Goal: Task Accomplishment & Management: Use online tool/utility

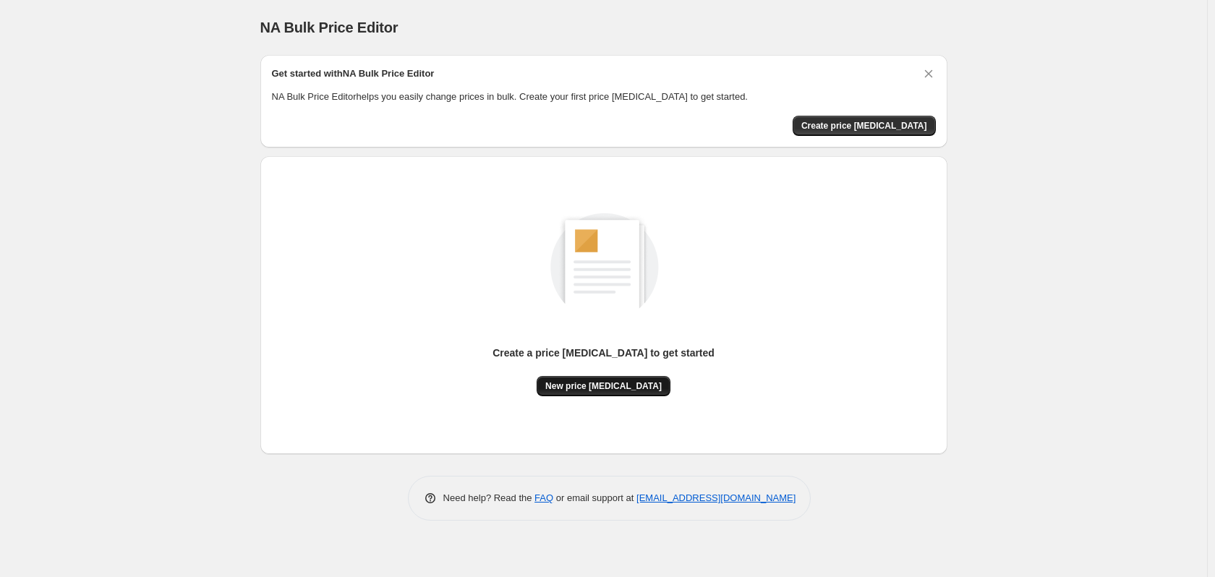
click at [641, 389] on span "New price [MEDICAL_DATA]" at bounding box center [603, 387] width 116 height 12
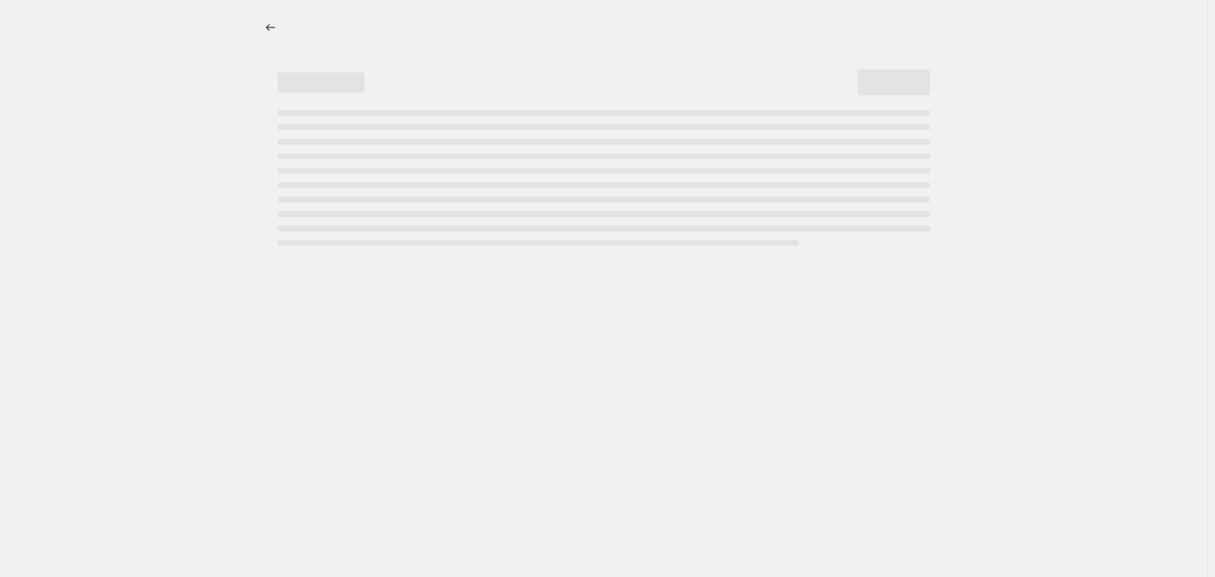
select select "percentage"
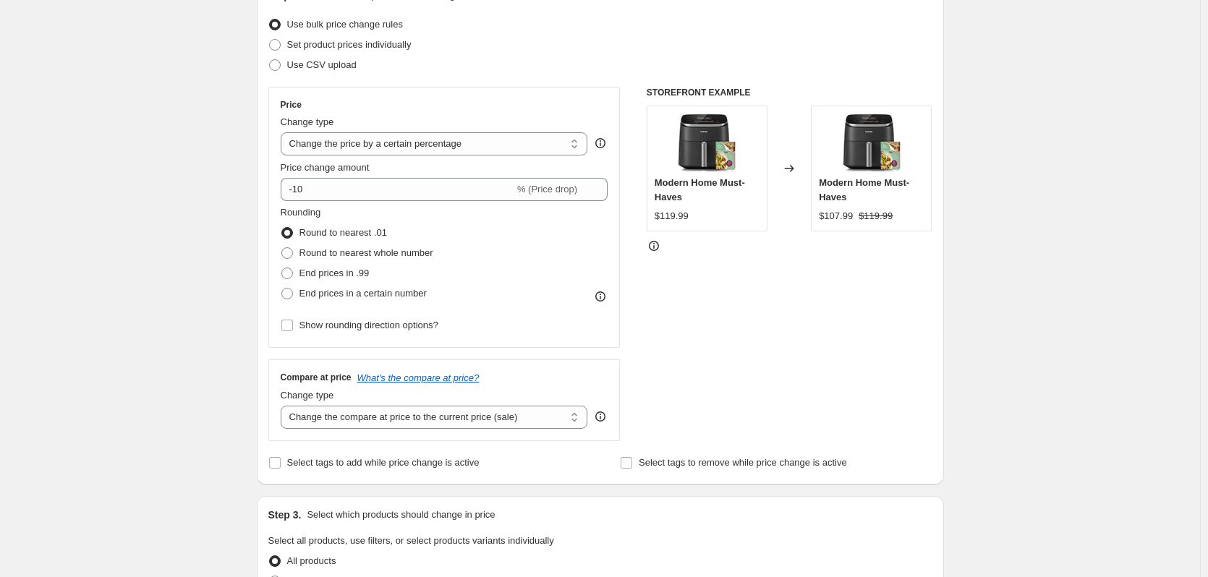
scroll to position [217, 0]
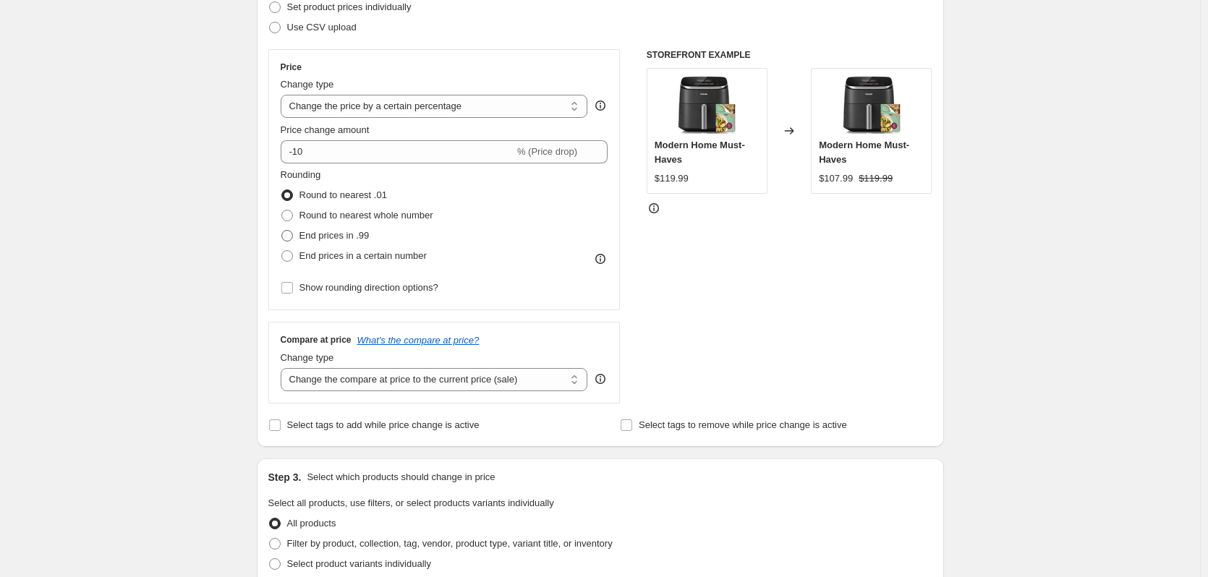
click at [293, 241] on span at bounding box center [287, 236] width 12 height 12
click at [282, 231] on input "End prices in .99" at bounding box center [281, 230] width 1 height 1
radio input "true"
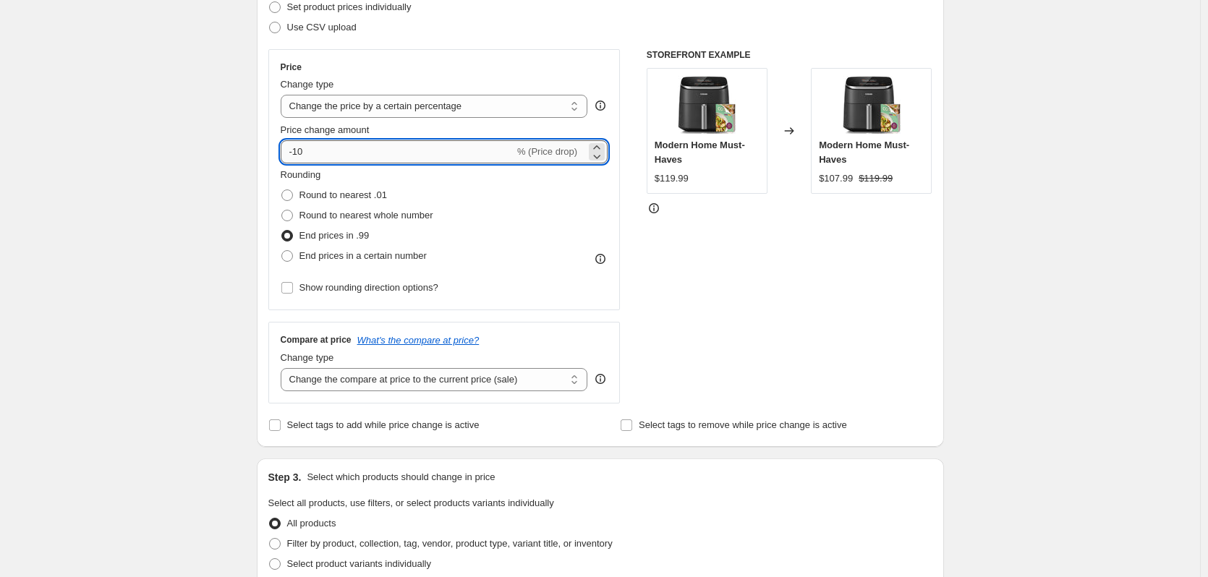
click at [316, 163] on input "-10" at bounding box center [398, 151] width 234 height 23
type input "-1"
click at [598, 145] on icon at bounding box center [597, 147] width 14 height 14
click at [600, 158] on icon at bounding box center [597, 157] width 7 height 4
click at [353, 156] on input "10" at bounding box center [389, 151] width 217 height 23
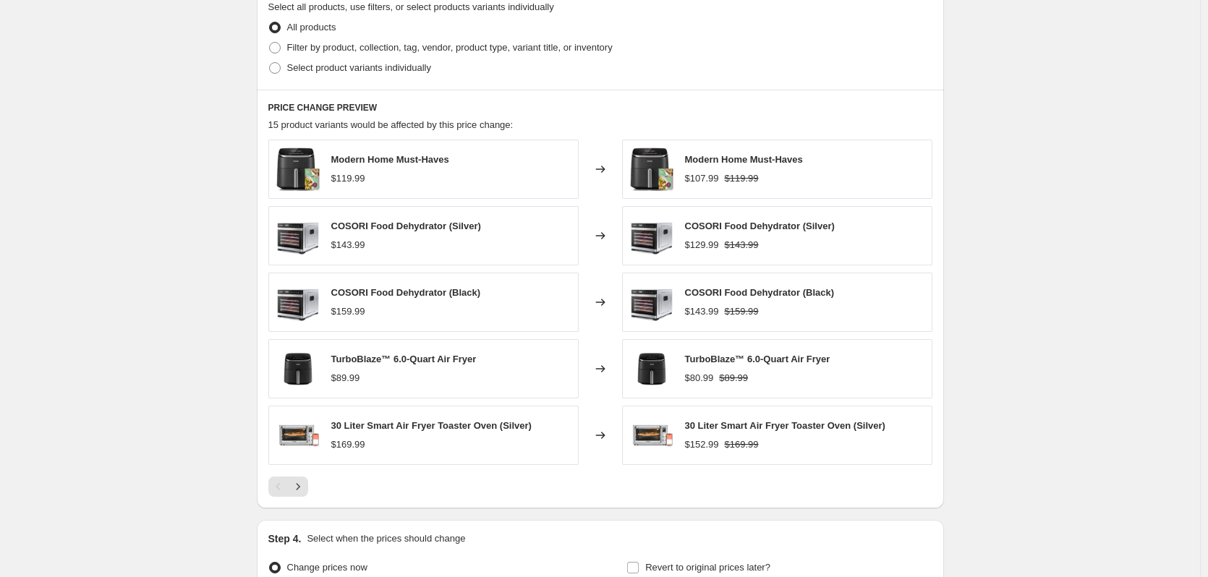
scroll to position [870, 0]
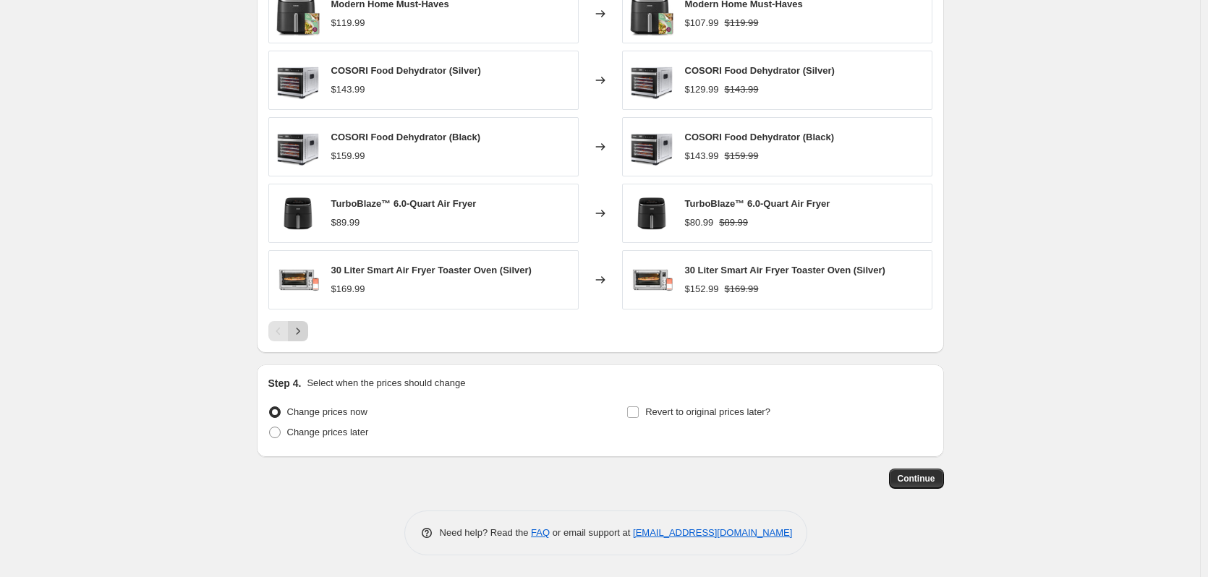
click at [299, 334] on icon "Next" at bounding box center [298, 331] width 14 height 14
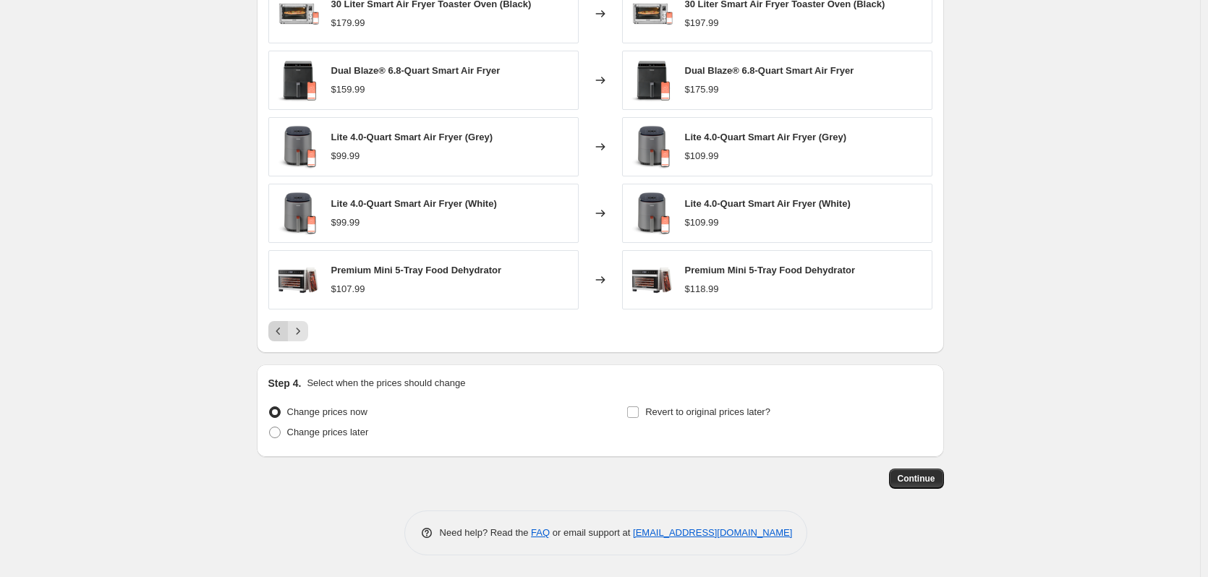
click at [281, 335] on icon "Previous" at bounding box center [278, 331] width 14 height 14
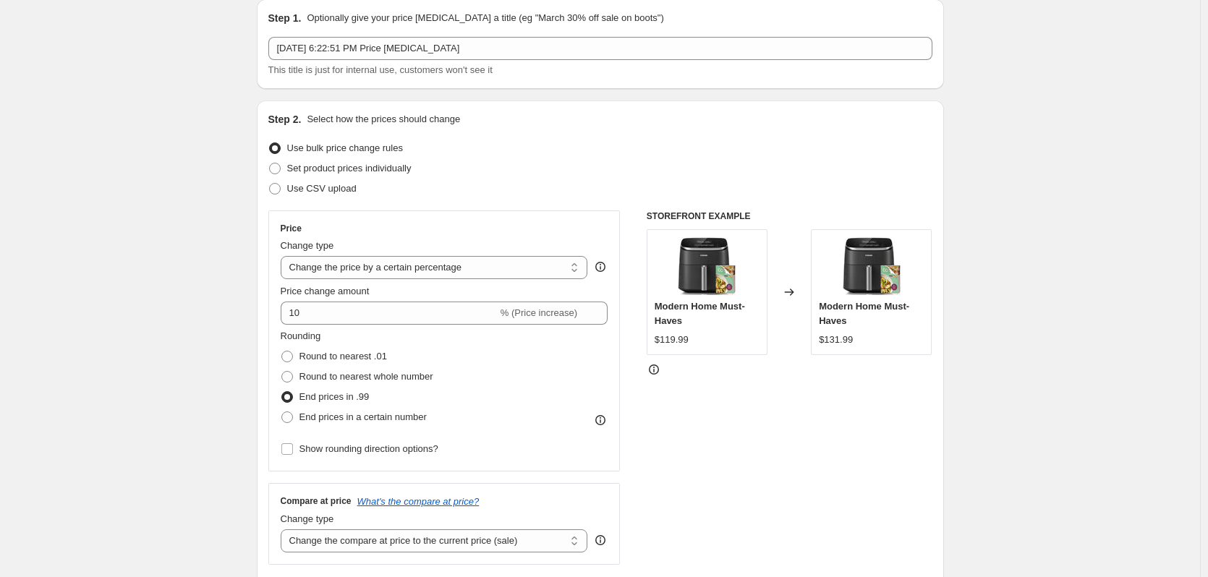
scroll to position [1, 0]
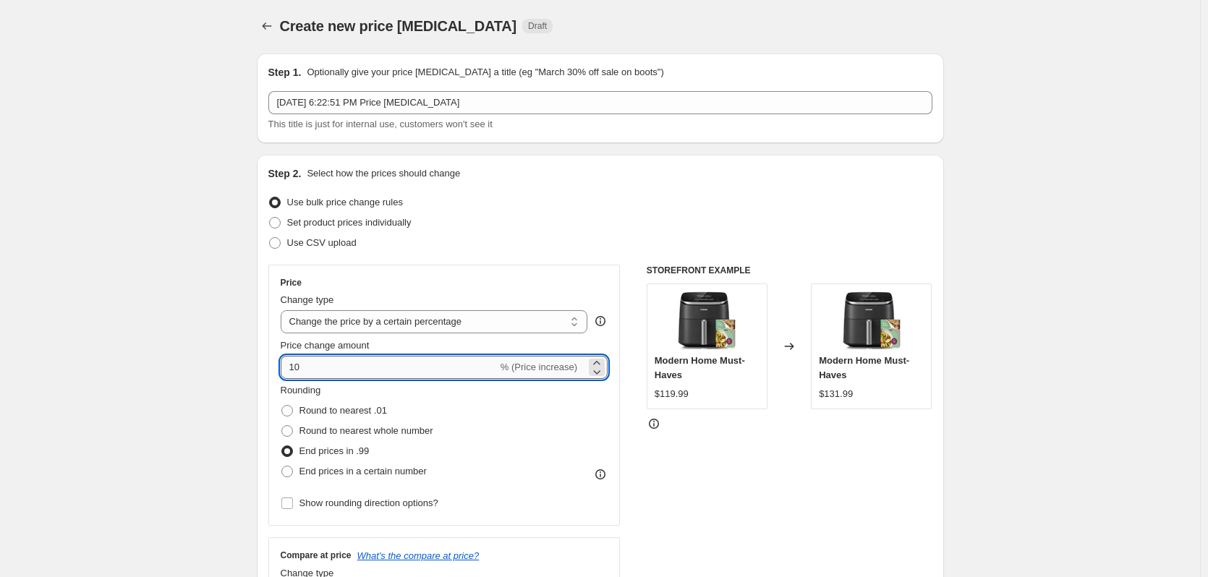
click at [322, 375] on input "10" at bounding box center [389, 367] width 217 height 23
type input "1"
type input "2"
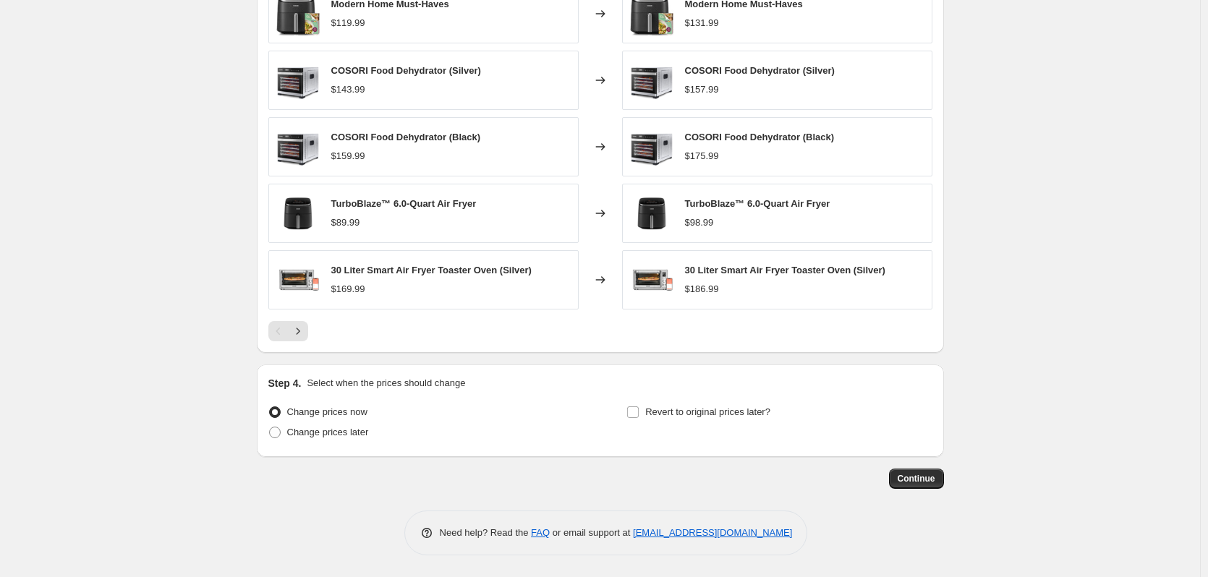
scroll to position [870, 0]
type input "15"
click at [303, 331] on icon "Next" at bounding box center [298, 331] width 14 height 14
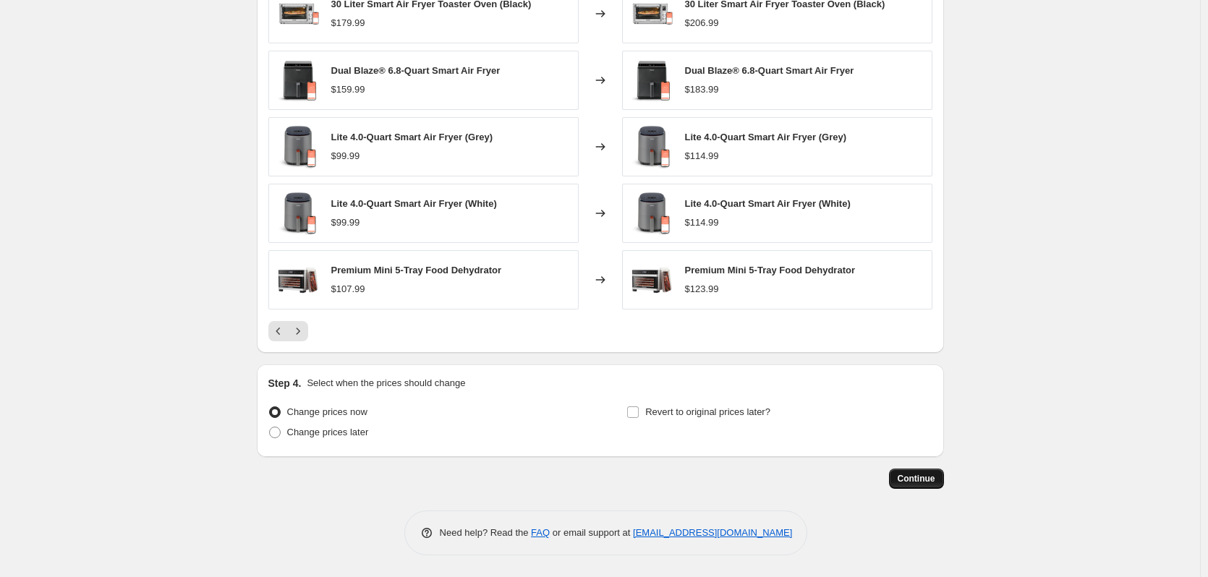
click at [908, 475] on span "Continue" at bounding box center [917, 479] width 38 height 12
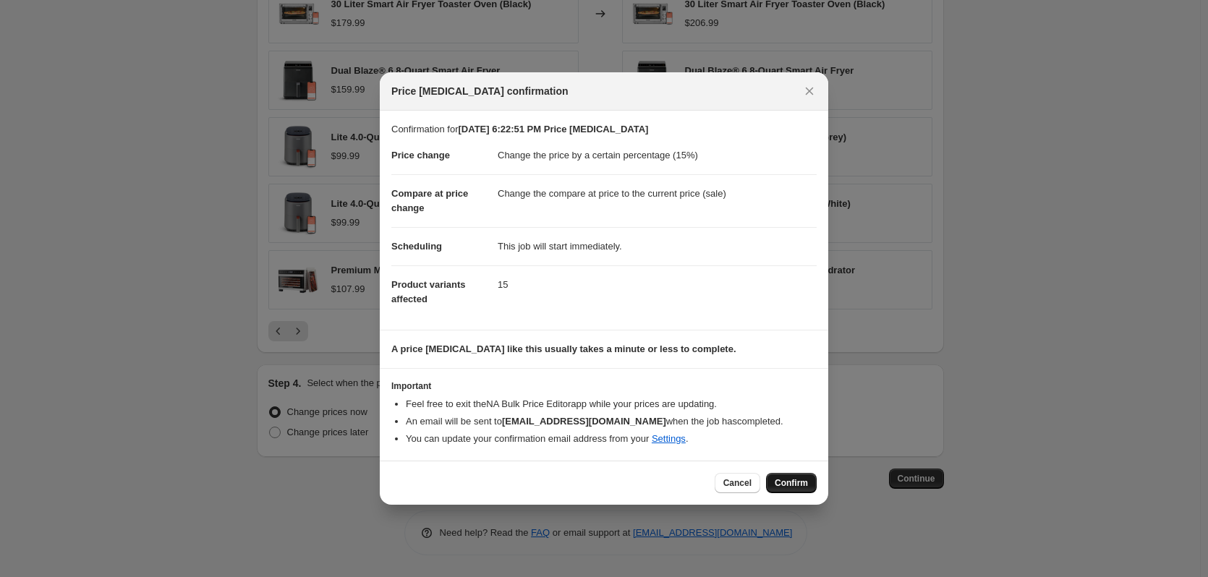
click at [783, 482] on span "Confirm" at bounding box center [791, 483] width 33 height 12
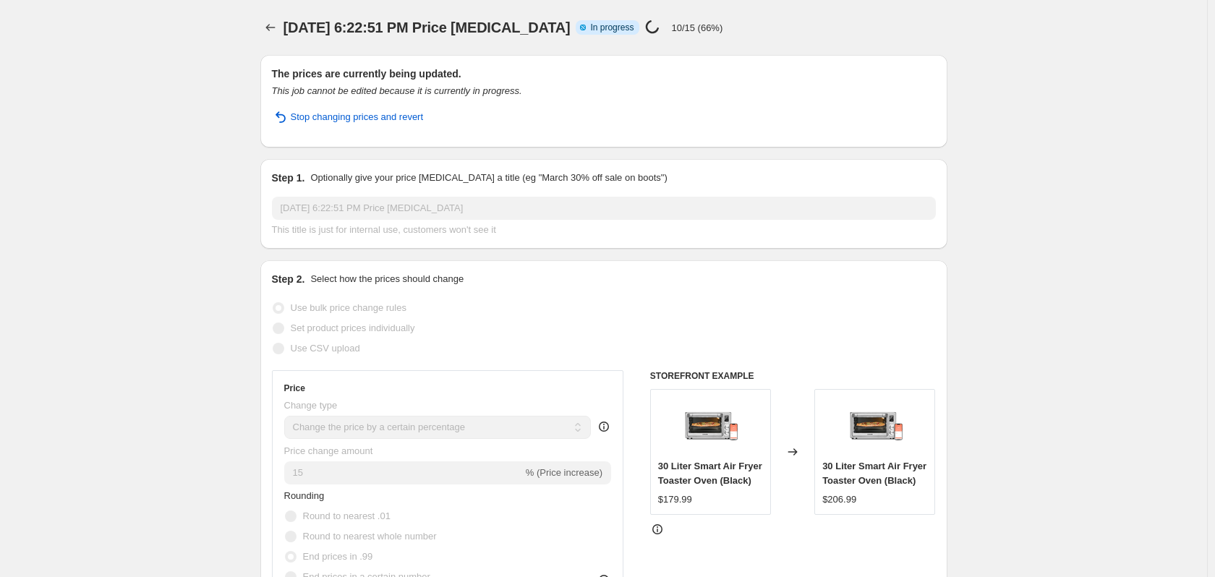
select select "percentage"
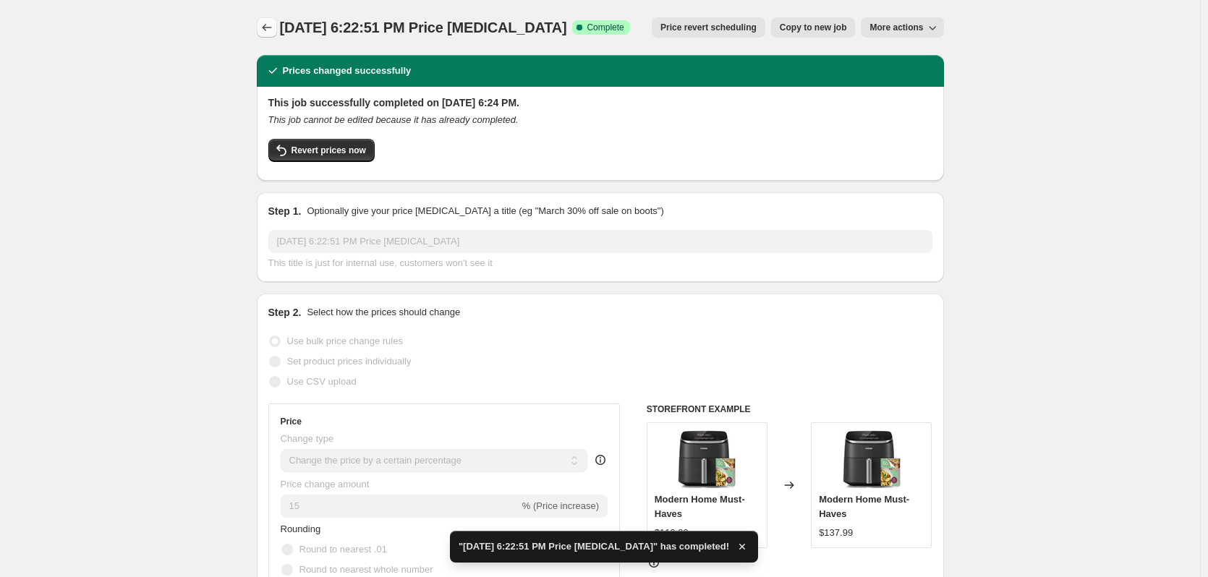
click at [266, 27] on icon "Price change jobs" at bounding box center [267, 27] width 14 height 14
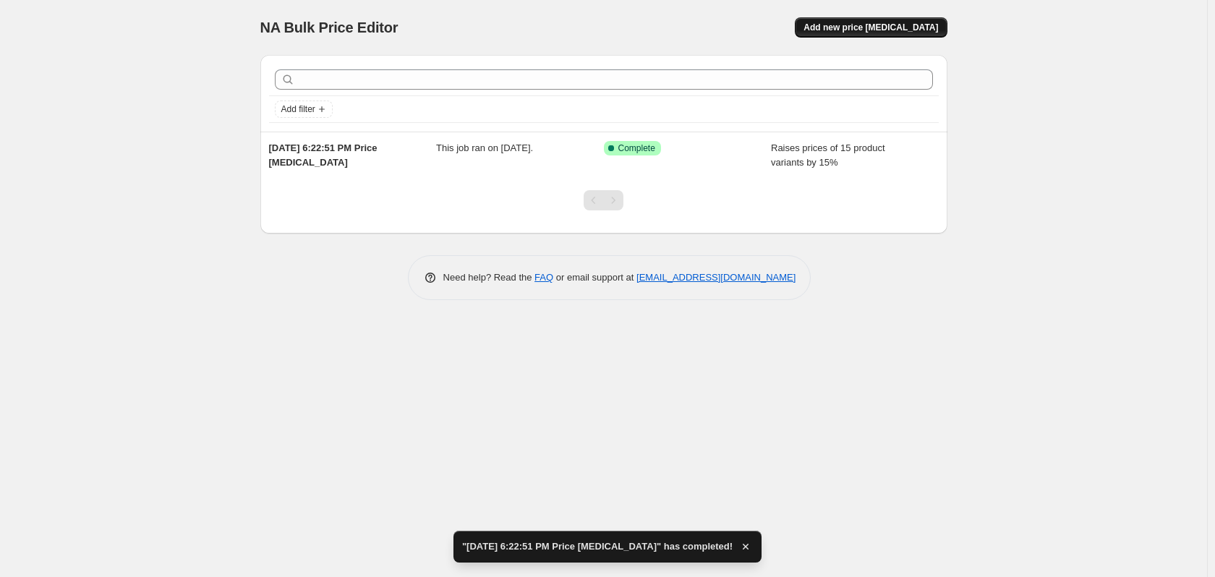
click at [866, 22] on button "Add new price change job" at bounding box center [871, 27] width 152 height 20
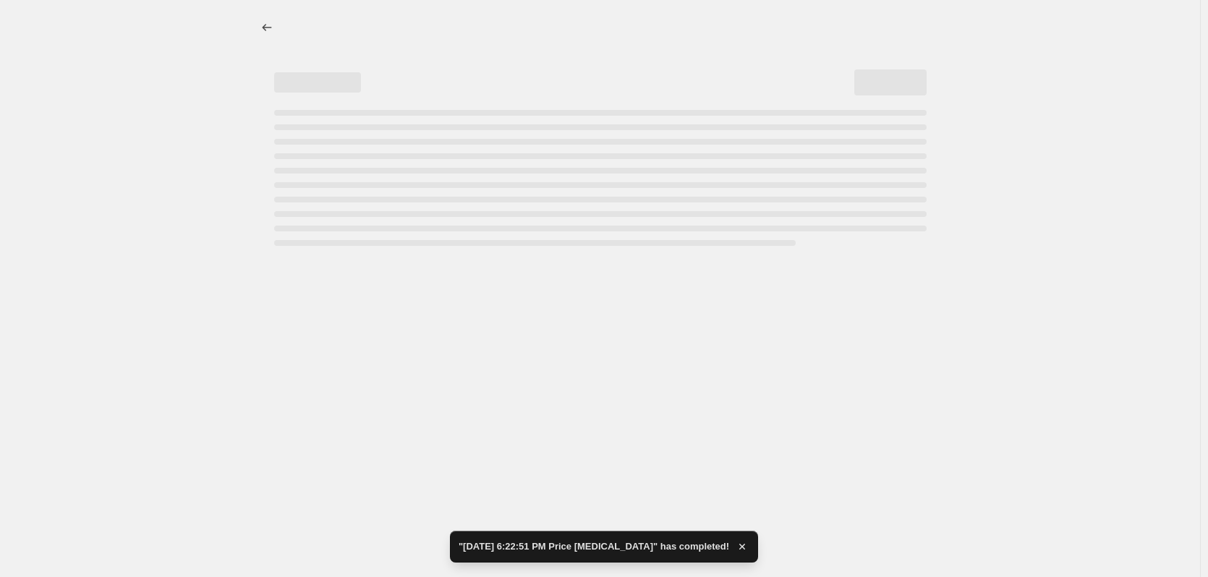
select select "percentage"
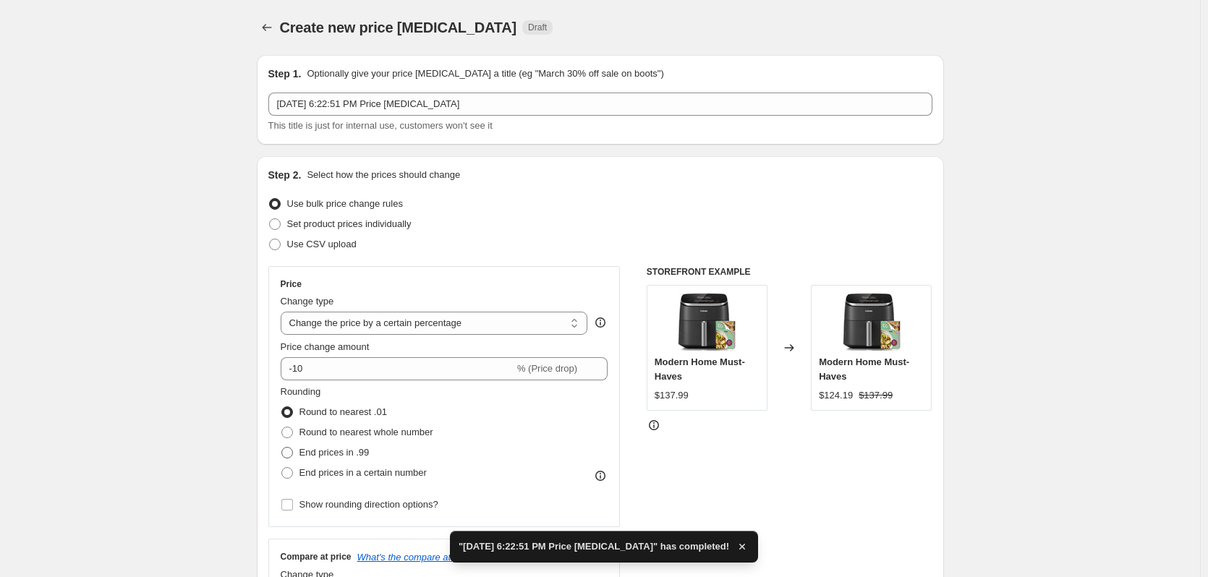
click at [319, 448] on span "End prices in .99" at bounding box center [334, 452] width 70 height 11
click at [282, 448] on input "End prices in .99" at bounding box center [281, 447] width 1 height 1
radio input "true"
click at [318, 373] on input "-10" at bounding box center [398, 368] width 234 height 23
type input "-1"
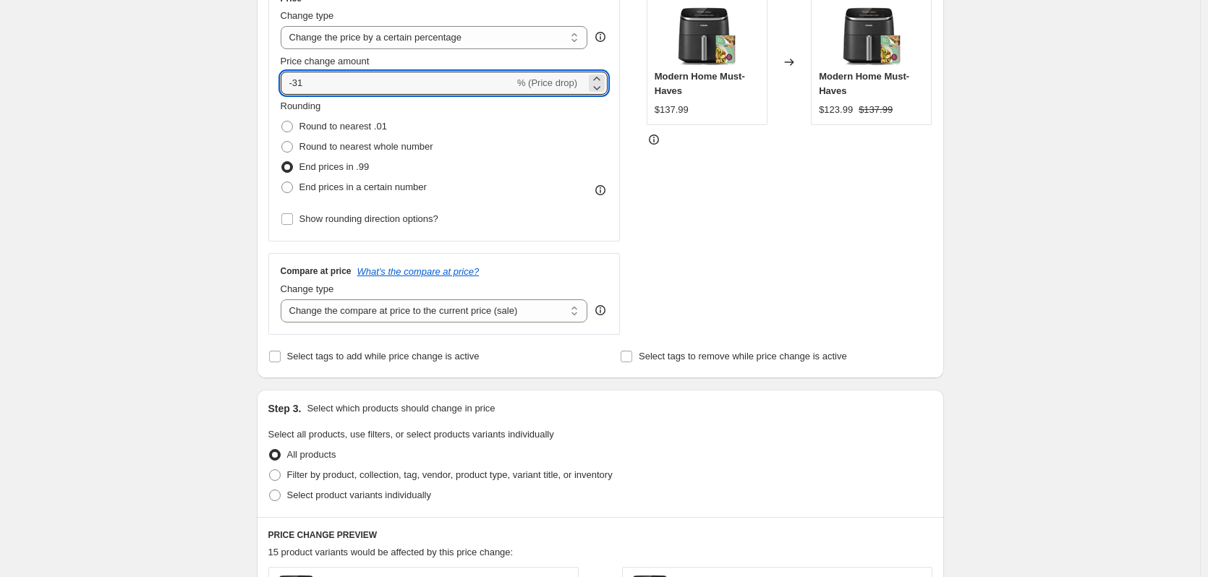
scroll to position [289, 0]
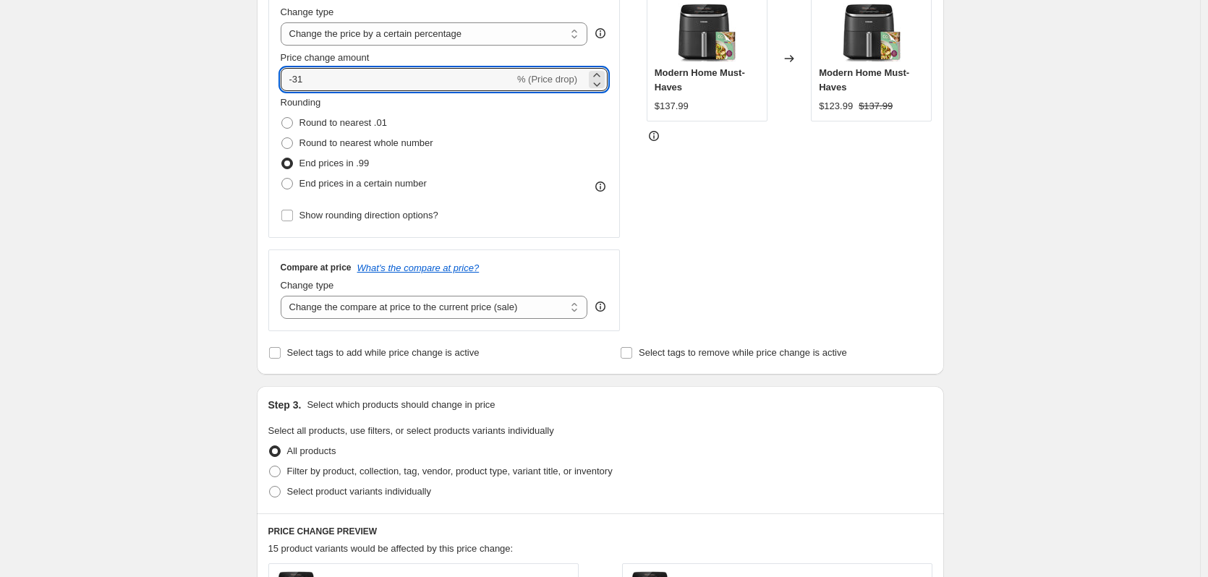
type input "-3"
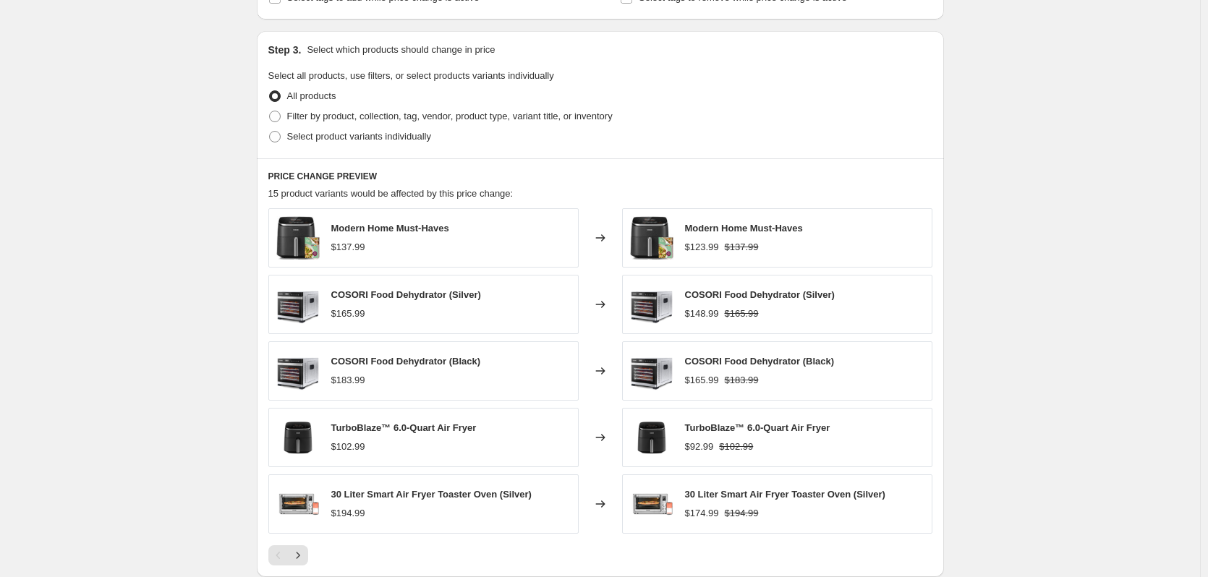
scroll to position [868, 0]
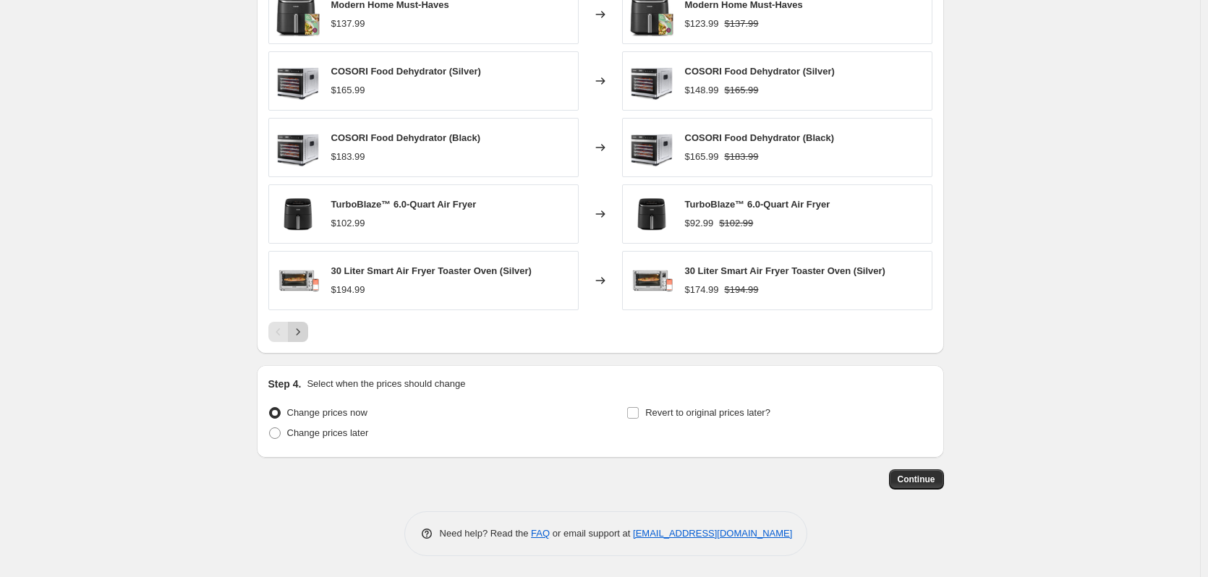
click at [305, 339] on icon "Next" at bounding box center [298, 332] width 14 height 14
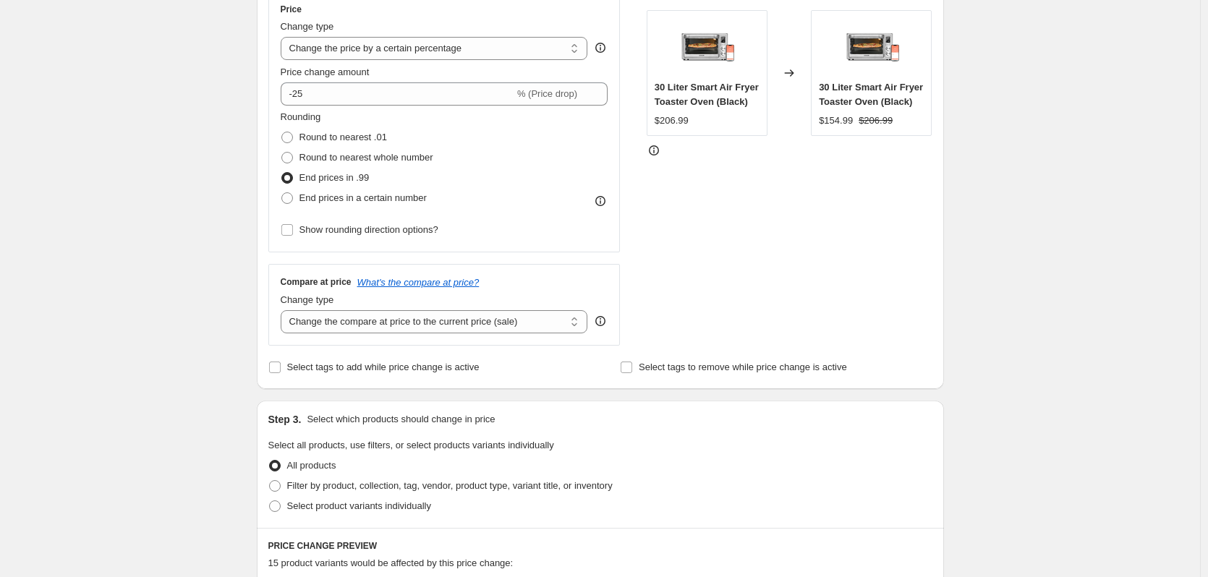
scroll to position [0, 0]
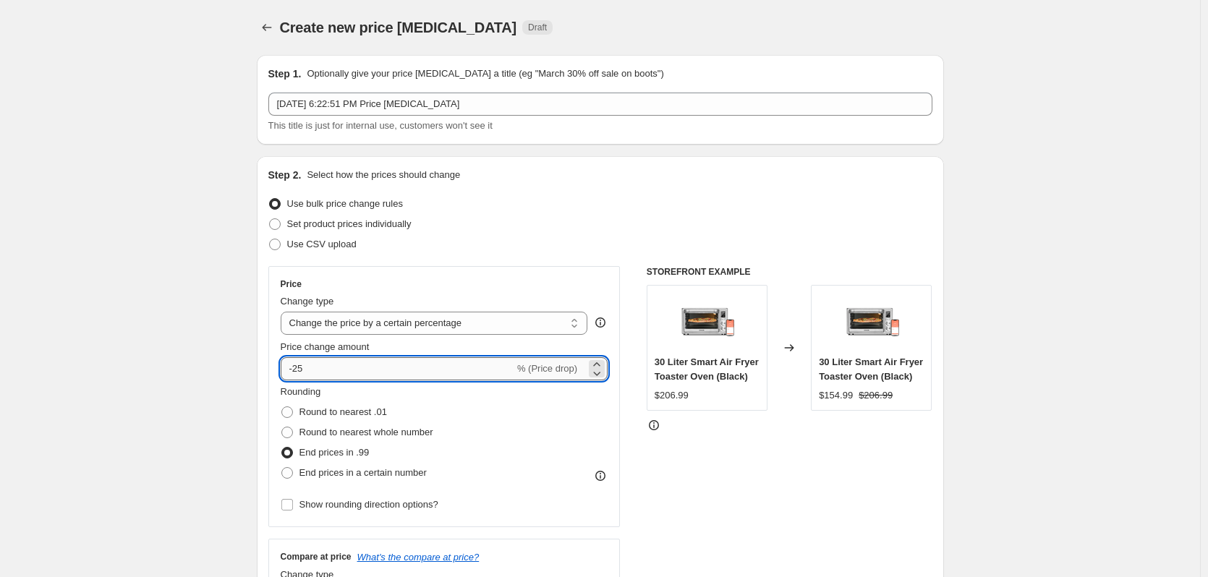
click at [360, 375] on input "-25" at bounding box center [398, 368] width 234 height 23
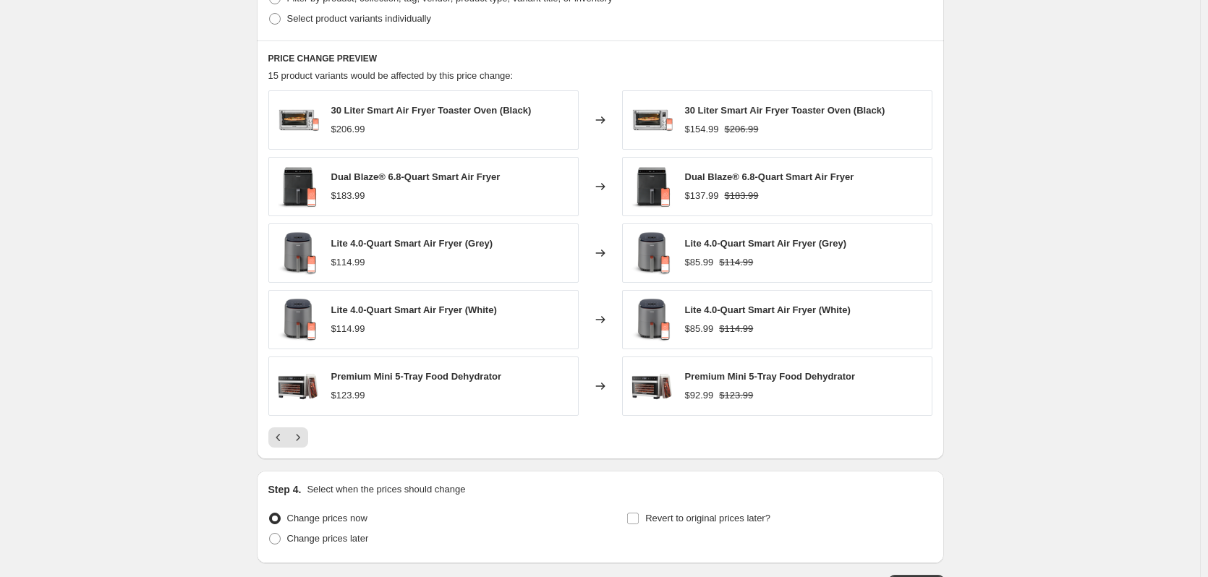
scroll to position [796, 0]
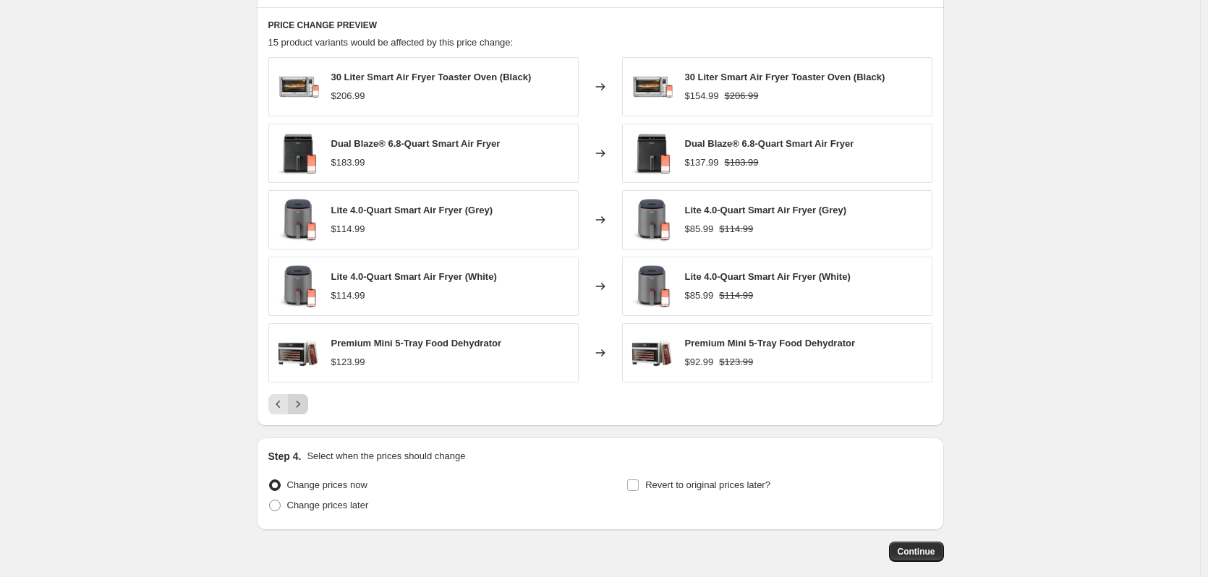
click at [305, 412] on button "Next" at bounding box center [298, 404] width 20 height 20
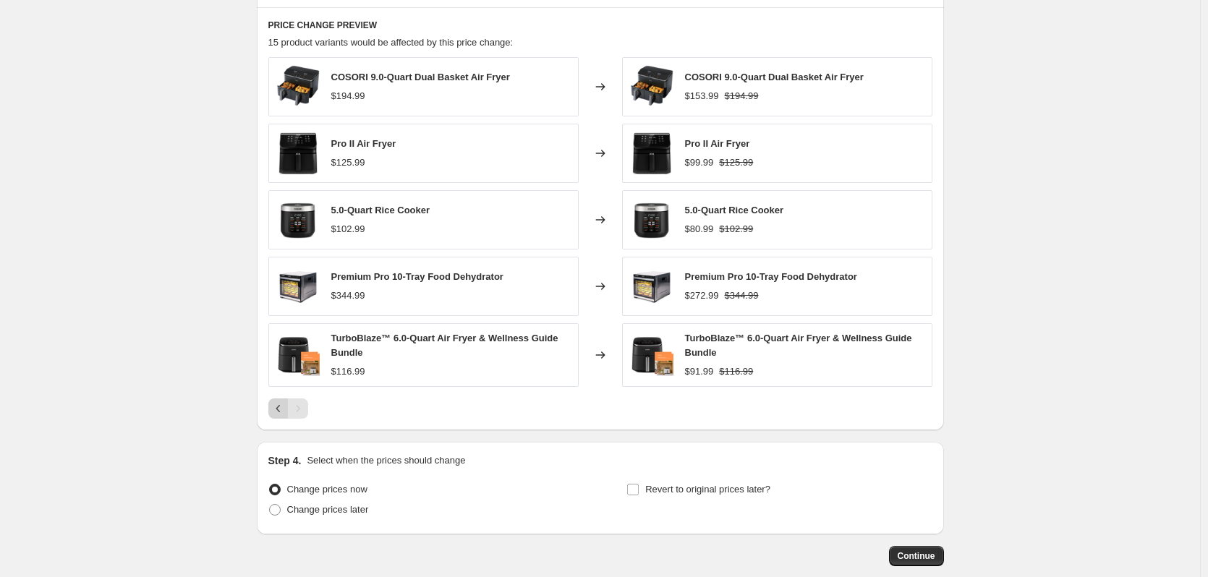
click at [277, 407] on icon "Previous" at bounding box center [278, 408] width 14 height 14
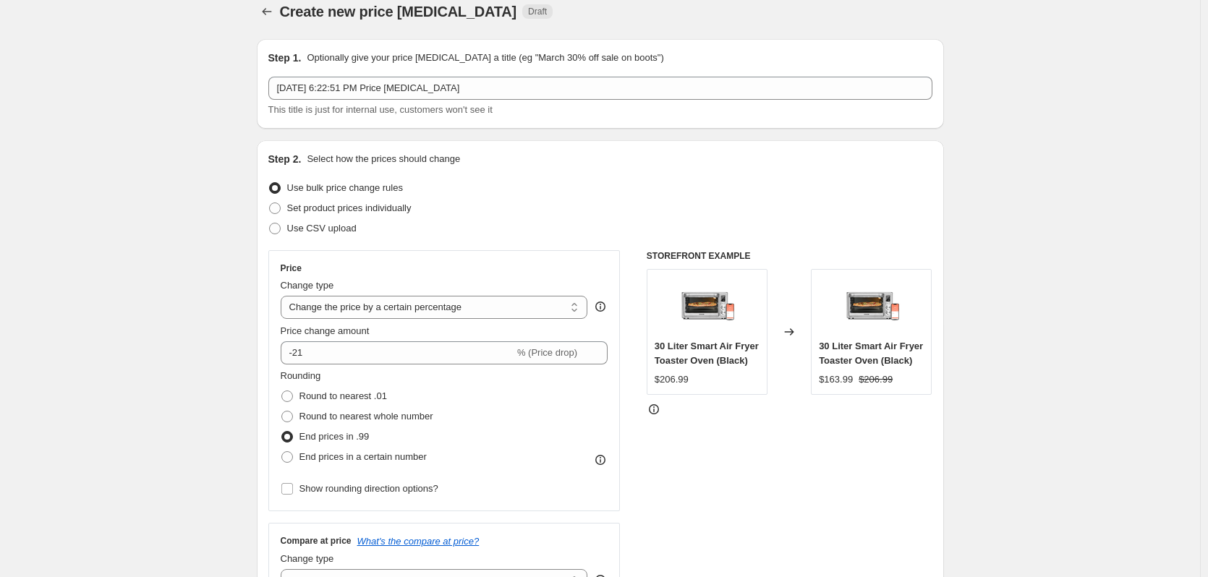
scroll to position [0, 0]
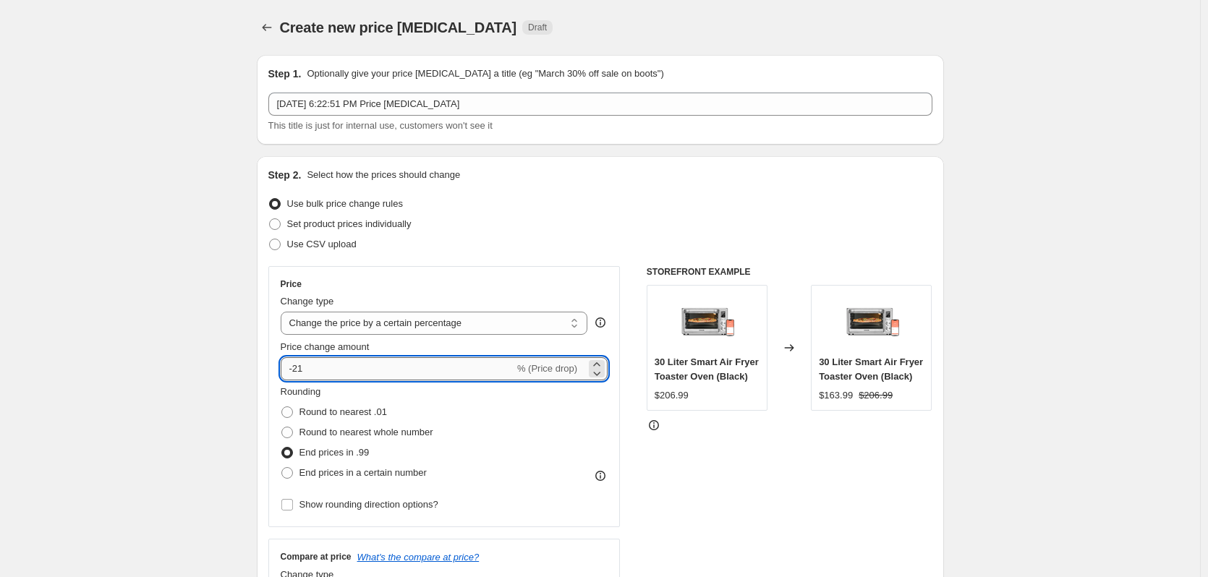
click at [341, 366] on input "-21" at bounding box center [398, 368] width 234 height 23
type input "-2"
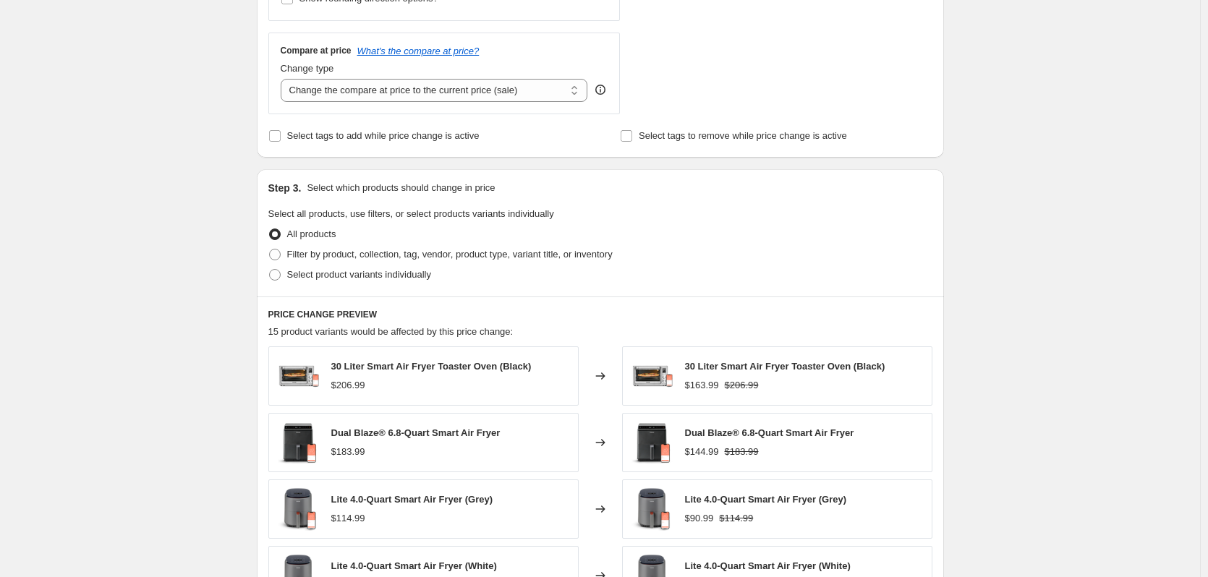
scroll to position [868, 0]
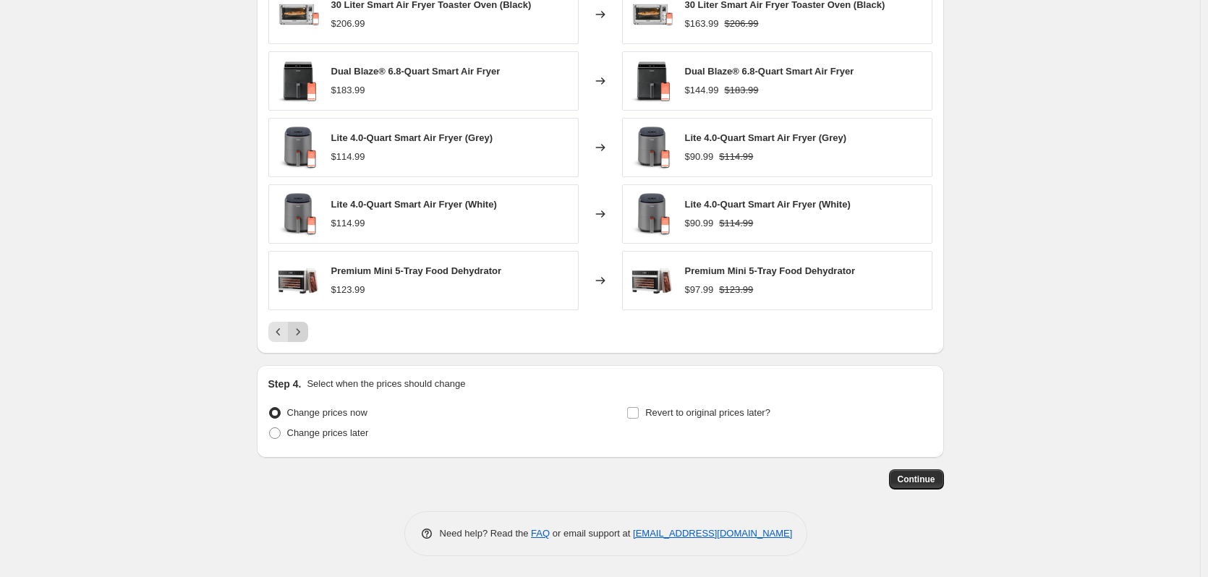
click at [294, 331] on icon "Next" at bounding box center [298, 332] width 14 height 14
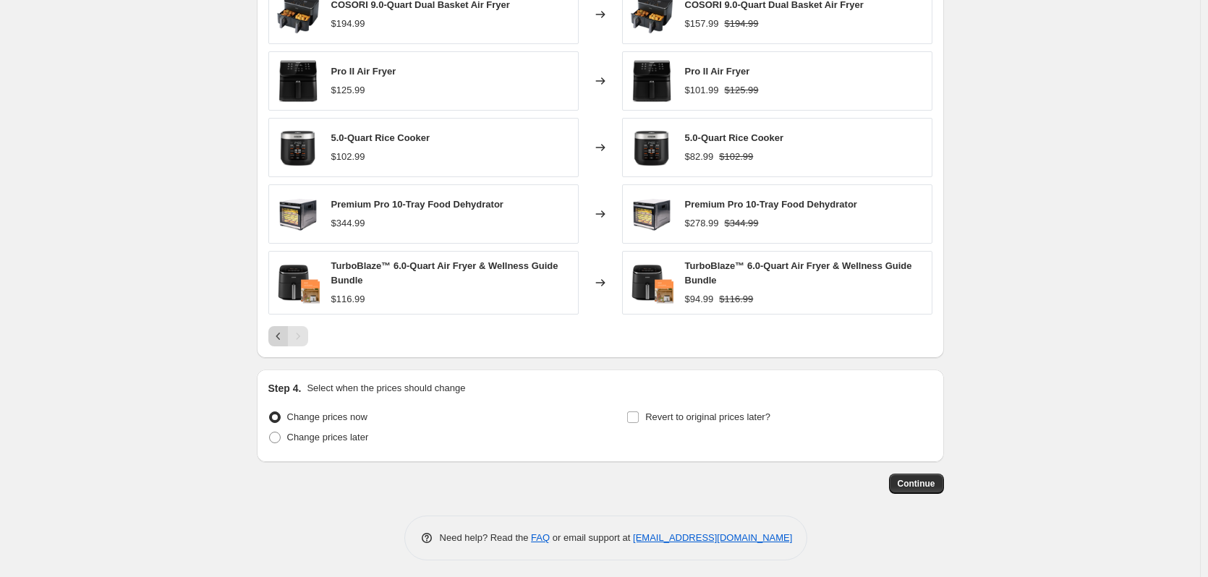
click at [280, 335] on icon "Previous" at bounding box center [278, 336] width 14 height 14
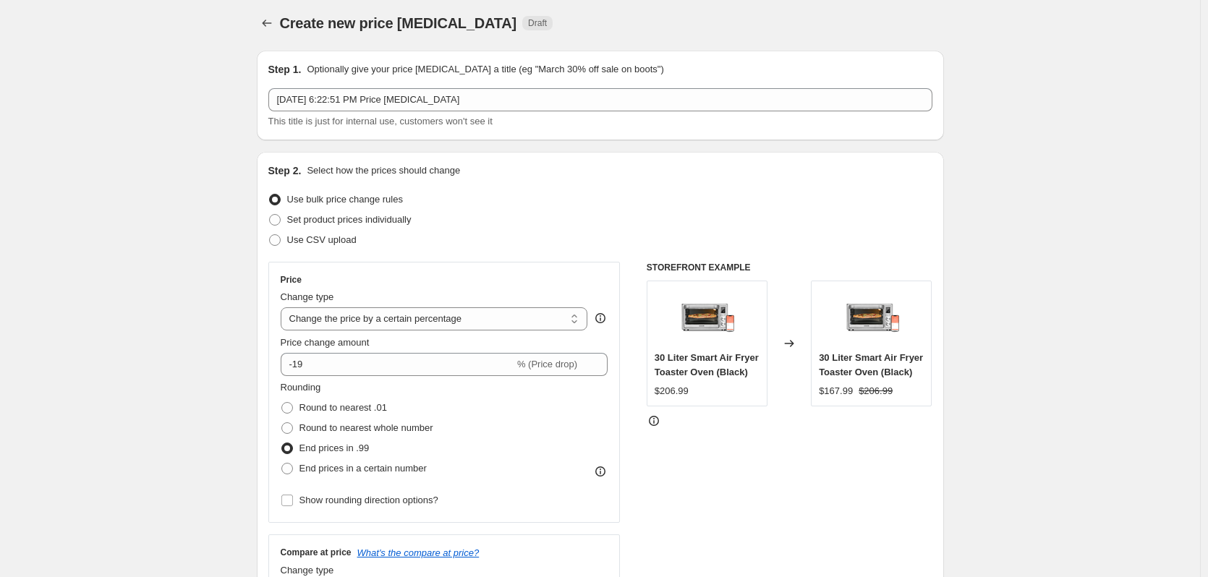
scroll to position [0, 0]
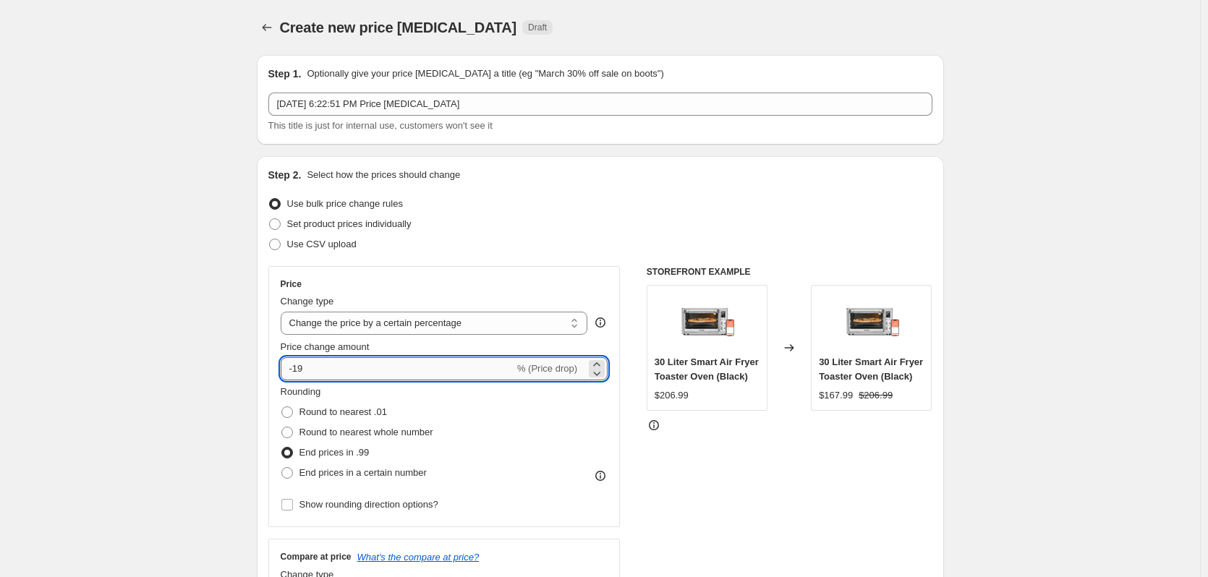
click at [328, 365] on input "-19" at bounding box center [398, 368] width 234 height 23
type input "-1"
type input "-20"
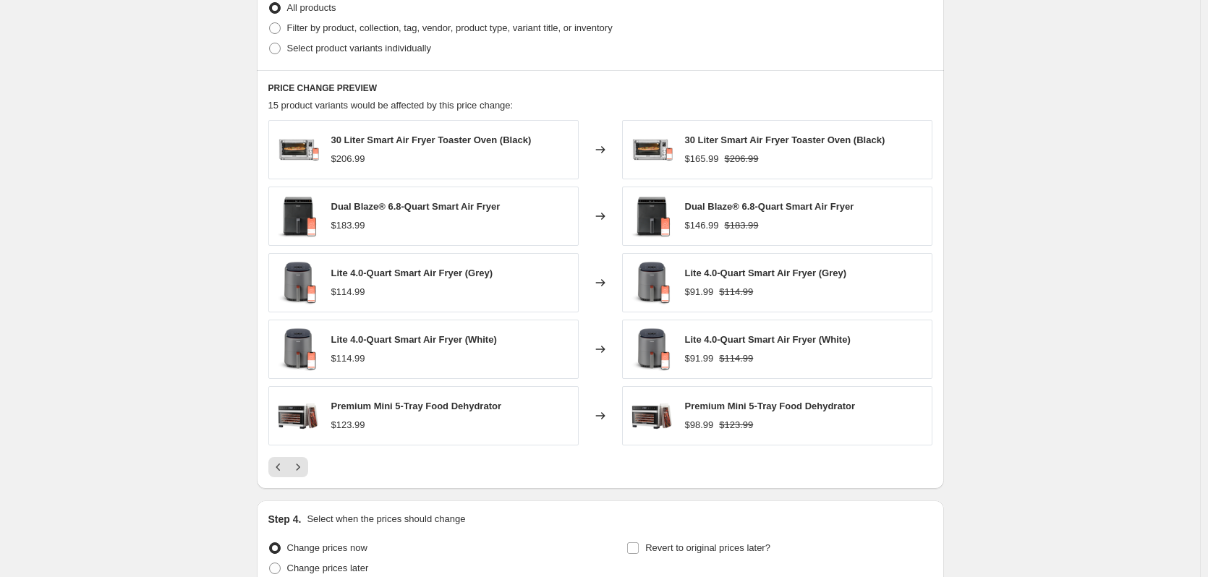
scroll to position [870, 0]
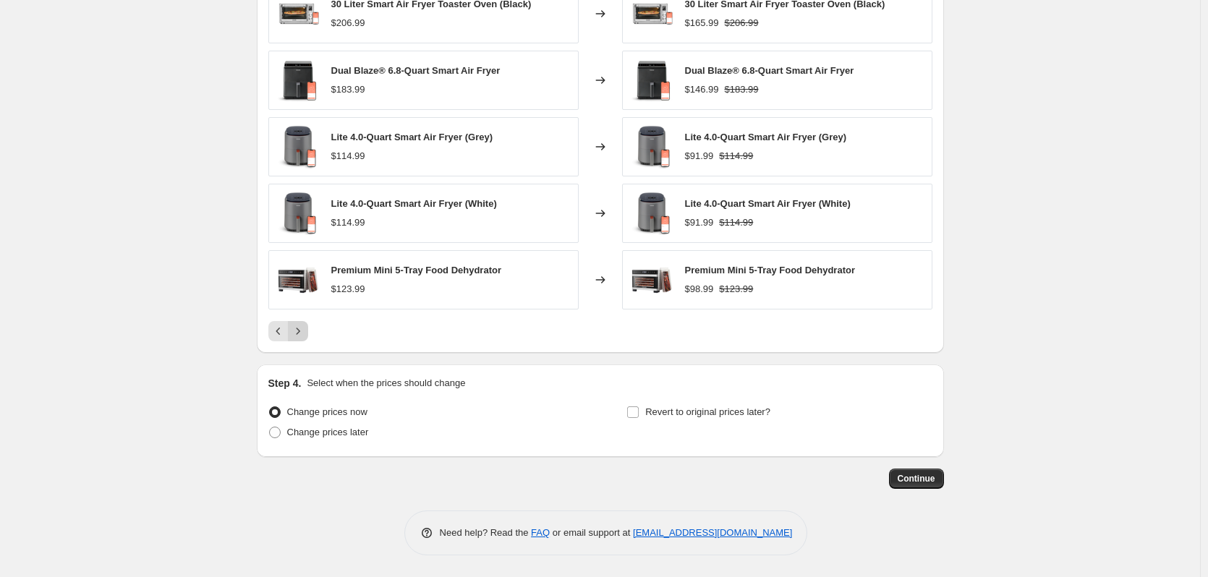
click at [302, 328] on icon "Next" at bounding box center [298, 331] width 14 height 14
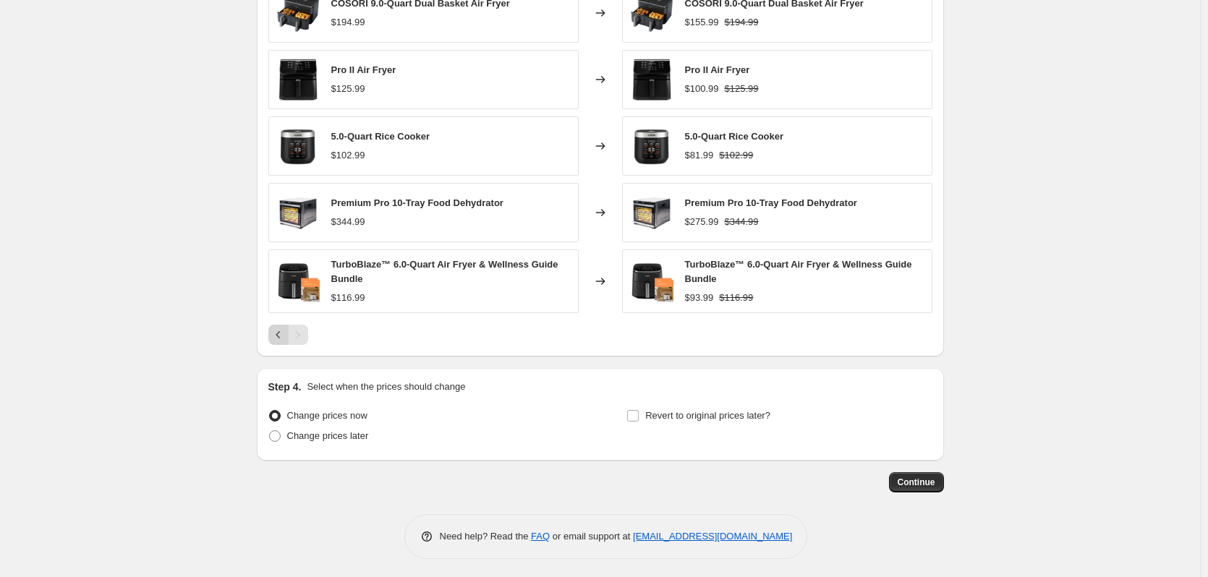
click at [274, 329] on icon "Previous" at bounding box center [278, 335] width 14 height 14
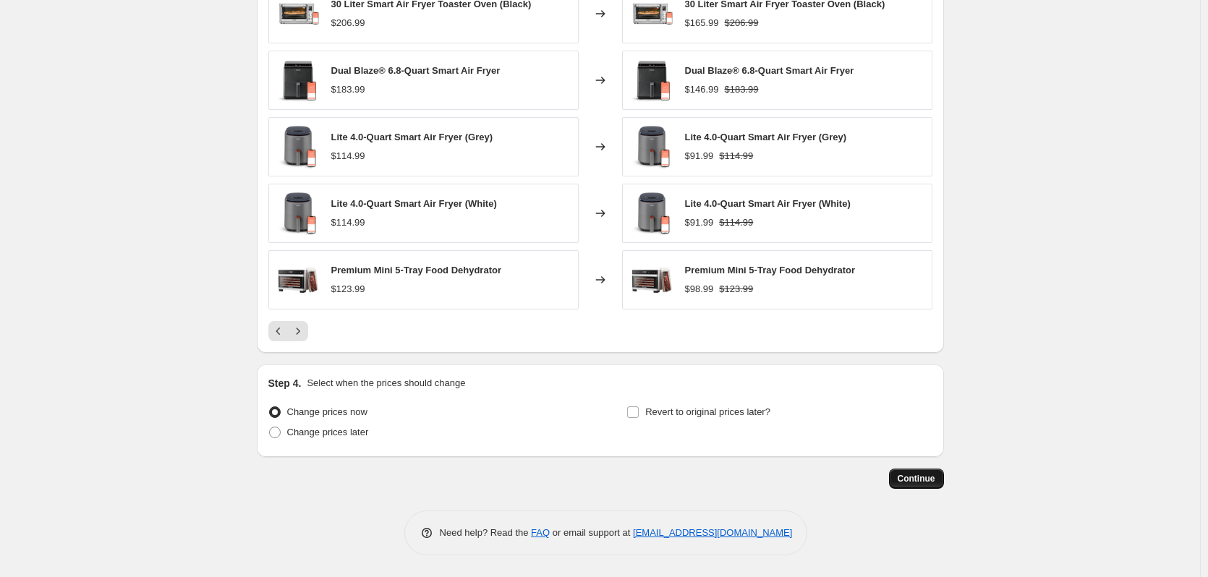
click at [924, 482] on span "Continue" at bounding box center [917, 479] width 38 height 12
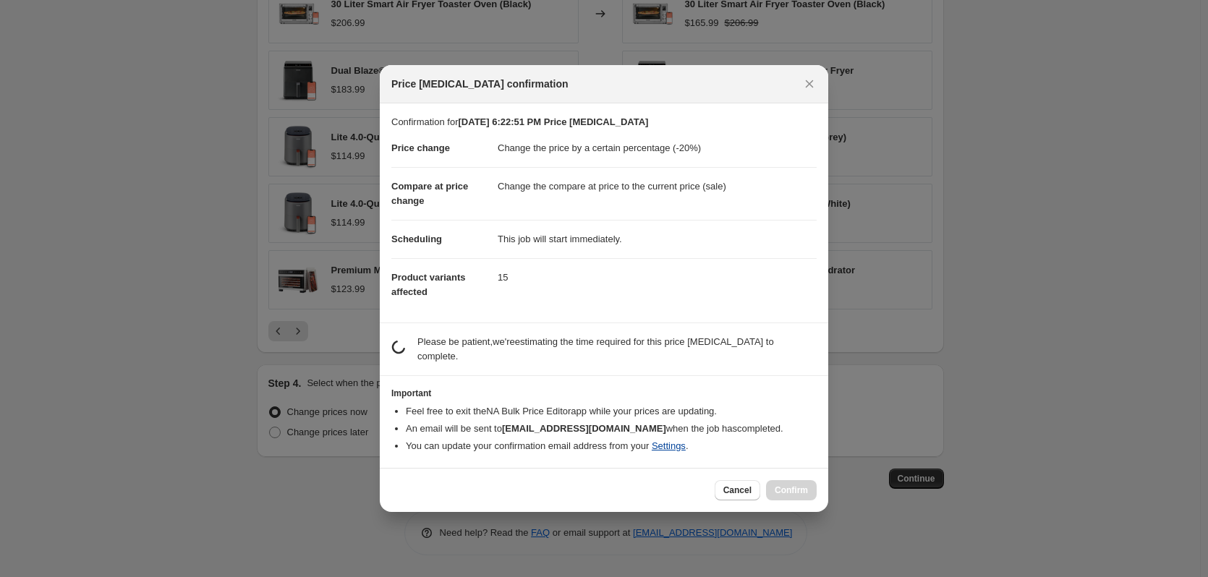
scroll to position [0, 0]
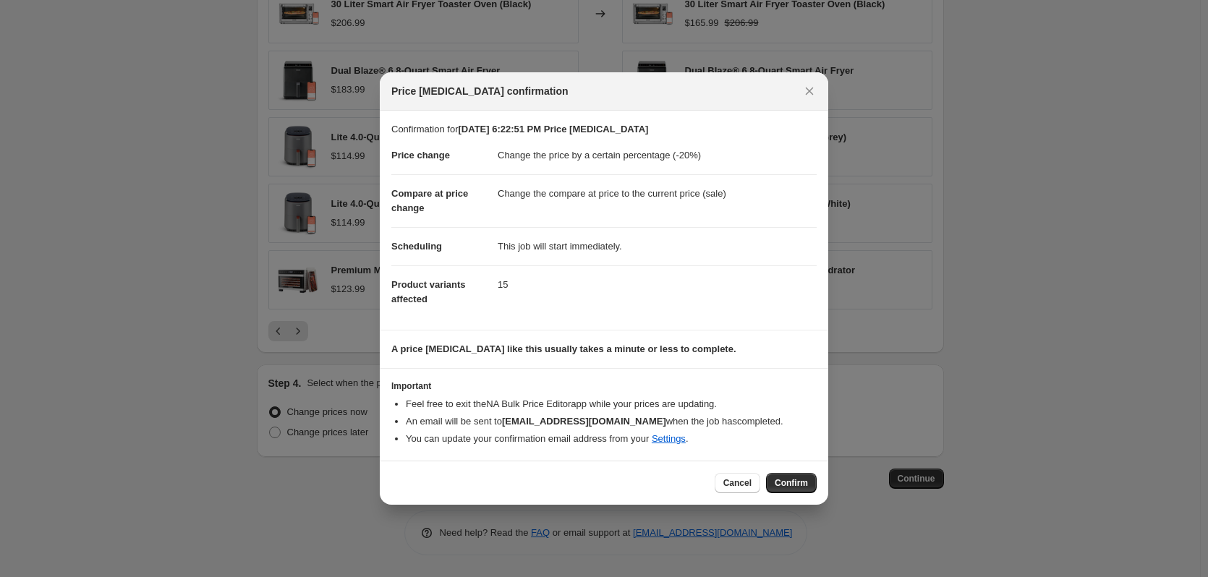
click at [791, 479] on span "Confirm" at bounding box center [791, 483] width 33 height 12
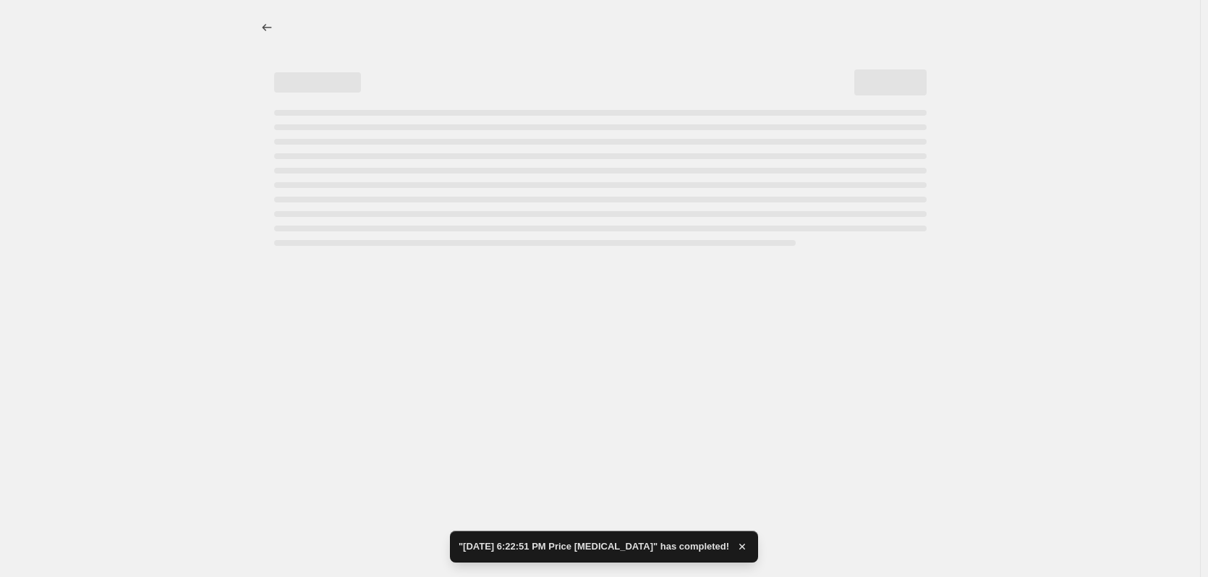
select select "percentage"
